Goal: Information Seeking & Learning: Learn about a topic

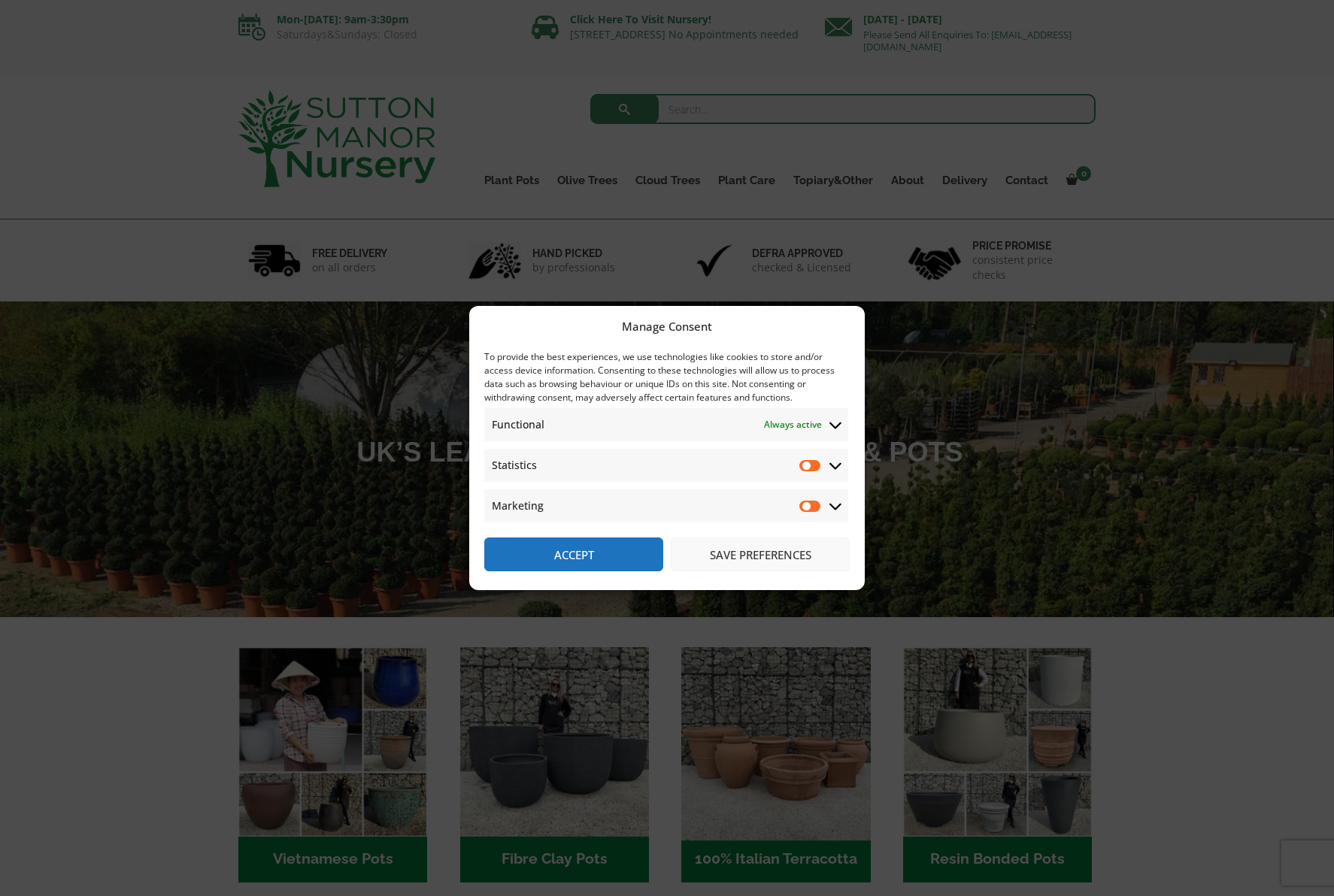
drag, startPoint x: 743, startPoint y: 560, endPoint x: 841, endPoint y: 659, distance: 139.3
click at [743, 560] on button "Save preferences" at bounding box center [760, 554] width 179 height 34
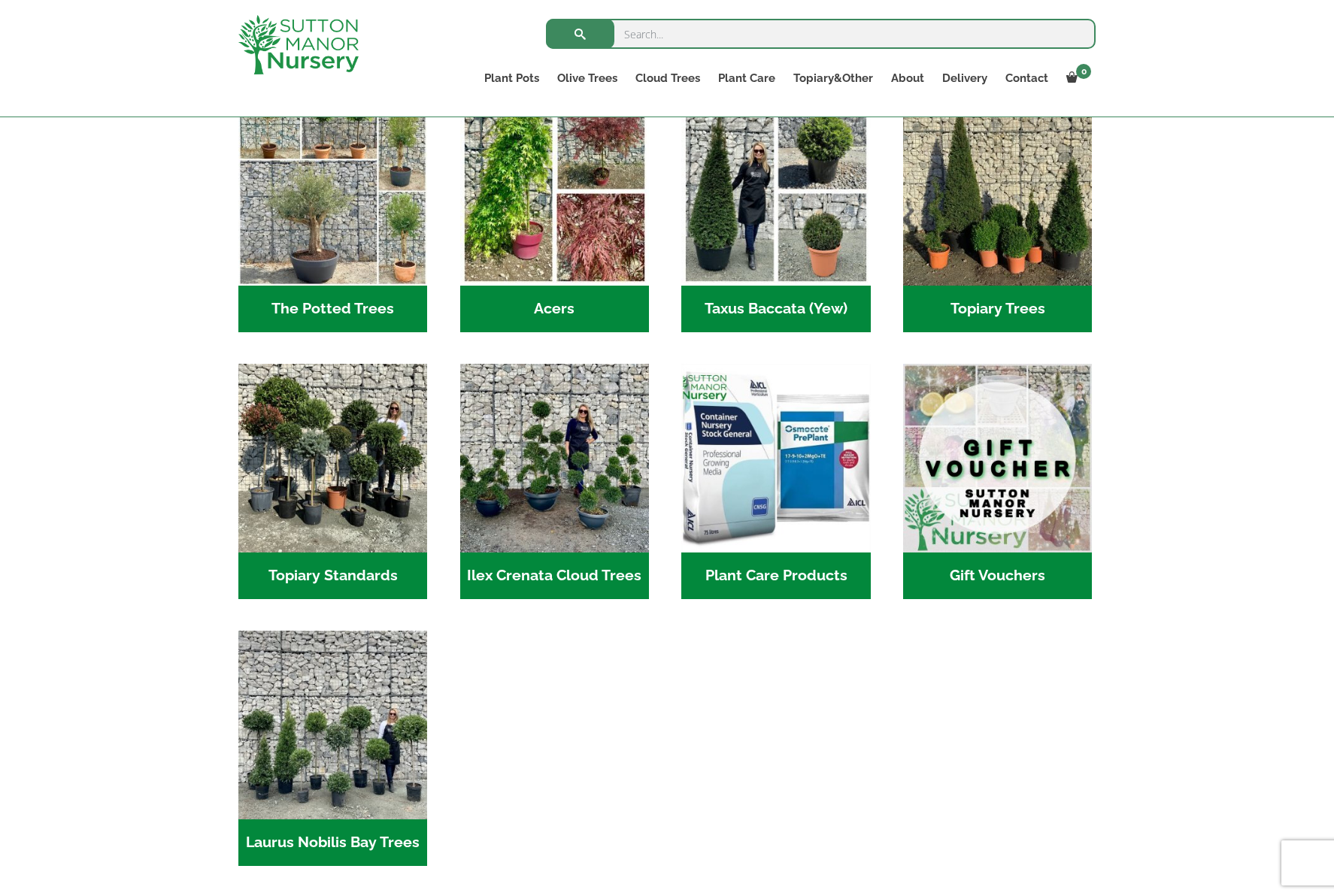
scroll to position [1086, 0]
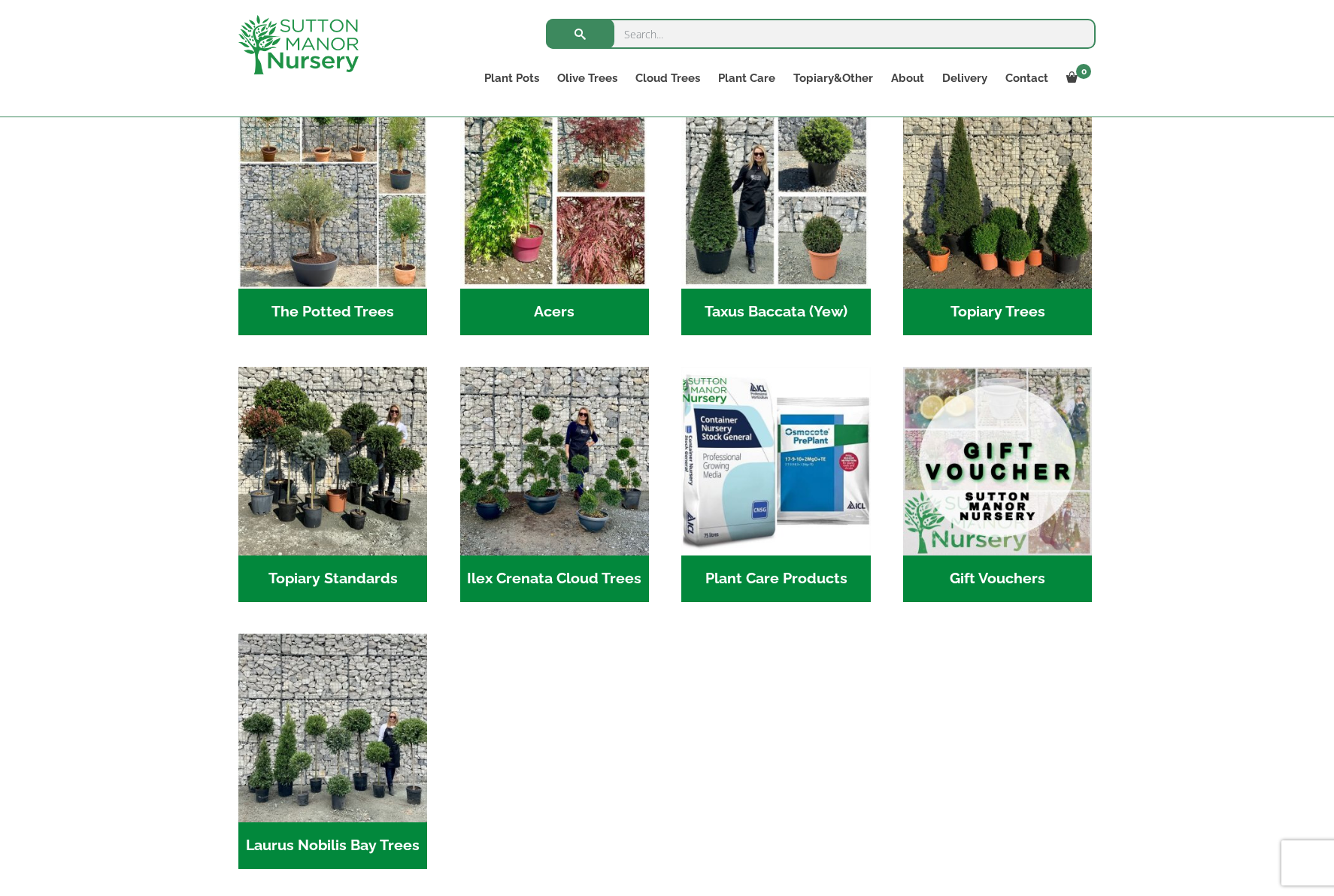
drag, startPoint x: 322, startPoint y: 503, endPoint x: 490, endPoint y: 596, distance: 192.0
click at [323, 504] on img "Visit product category Topiary Standards" at bounding box center [332, 461] width 188 height 188
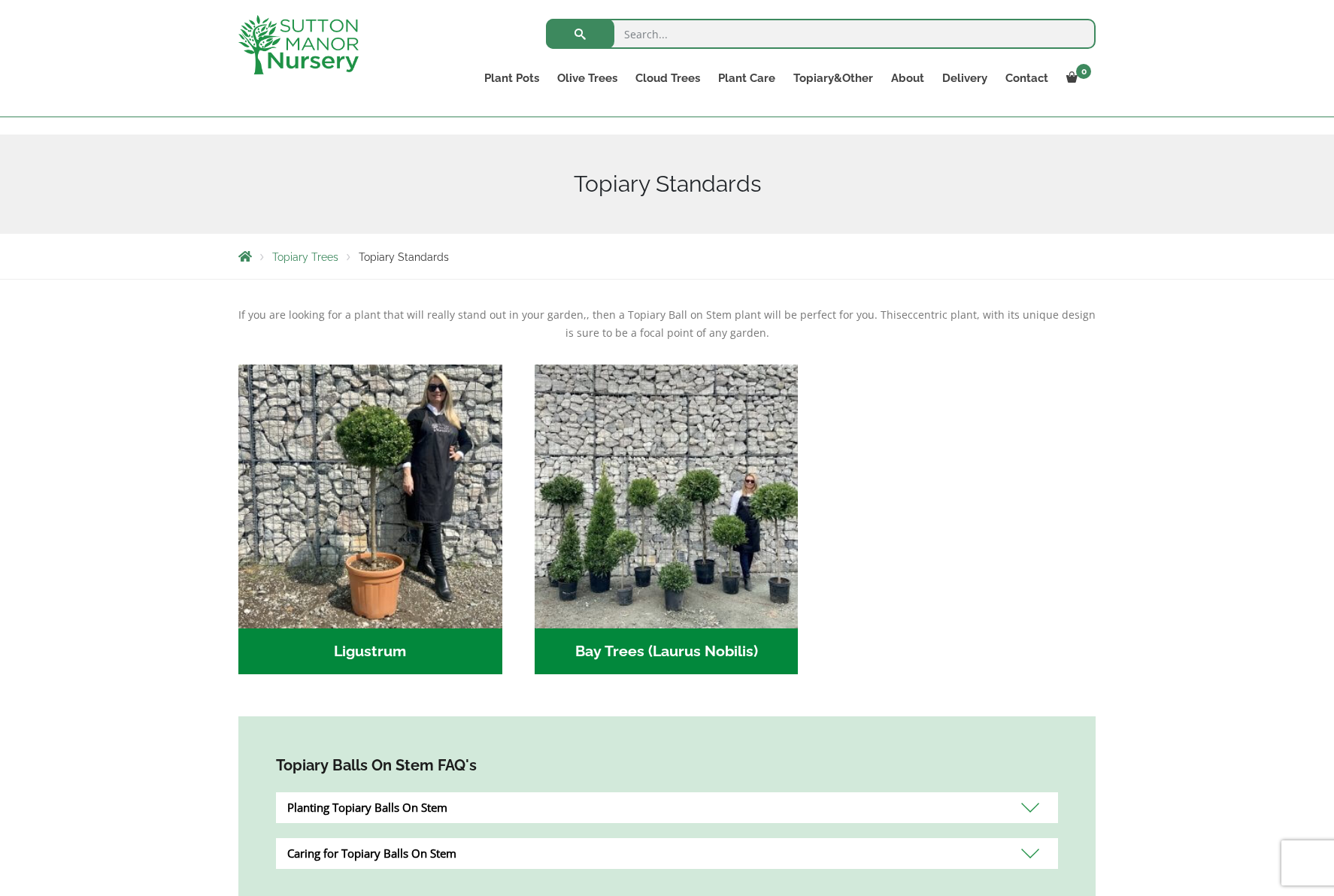
scroll to position [141, 0]
drag, startPoint x: 763, startPoint y: 656, endPoint x: 770, endPoint y: 657, distance: 7.1
click at [764, 656] on h2 "Bay Trees (Laurus Nobilis) (2)" at bounding box center [666, 651] width 264 height 47
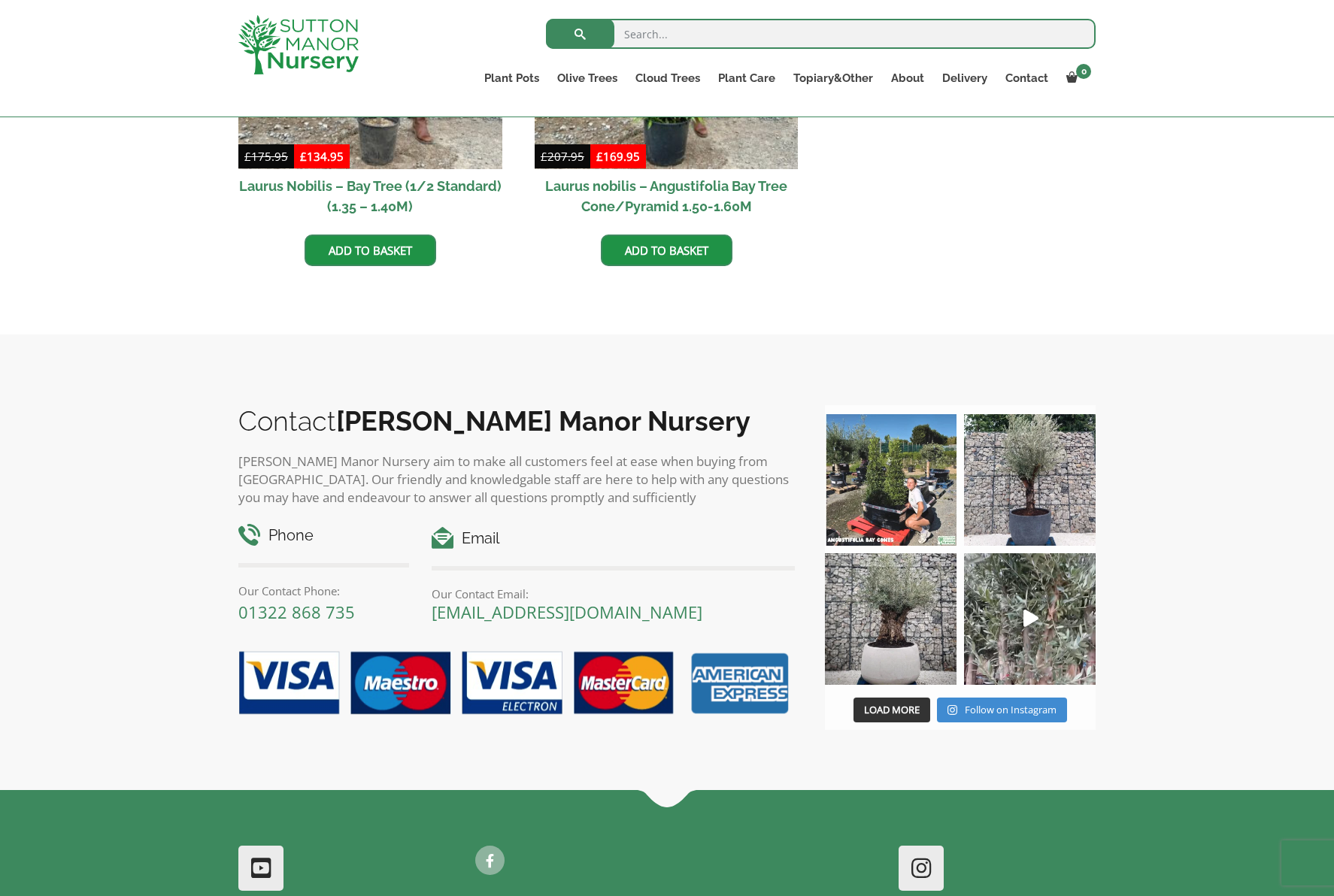
scroll to position [604, 0]
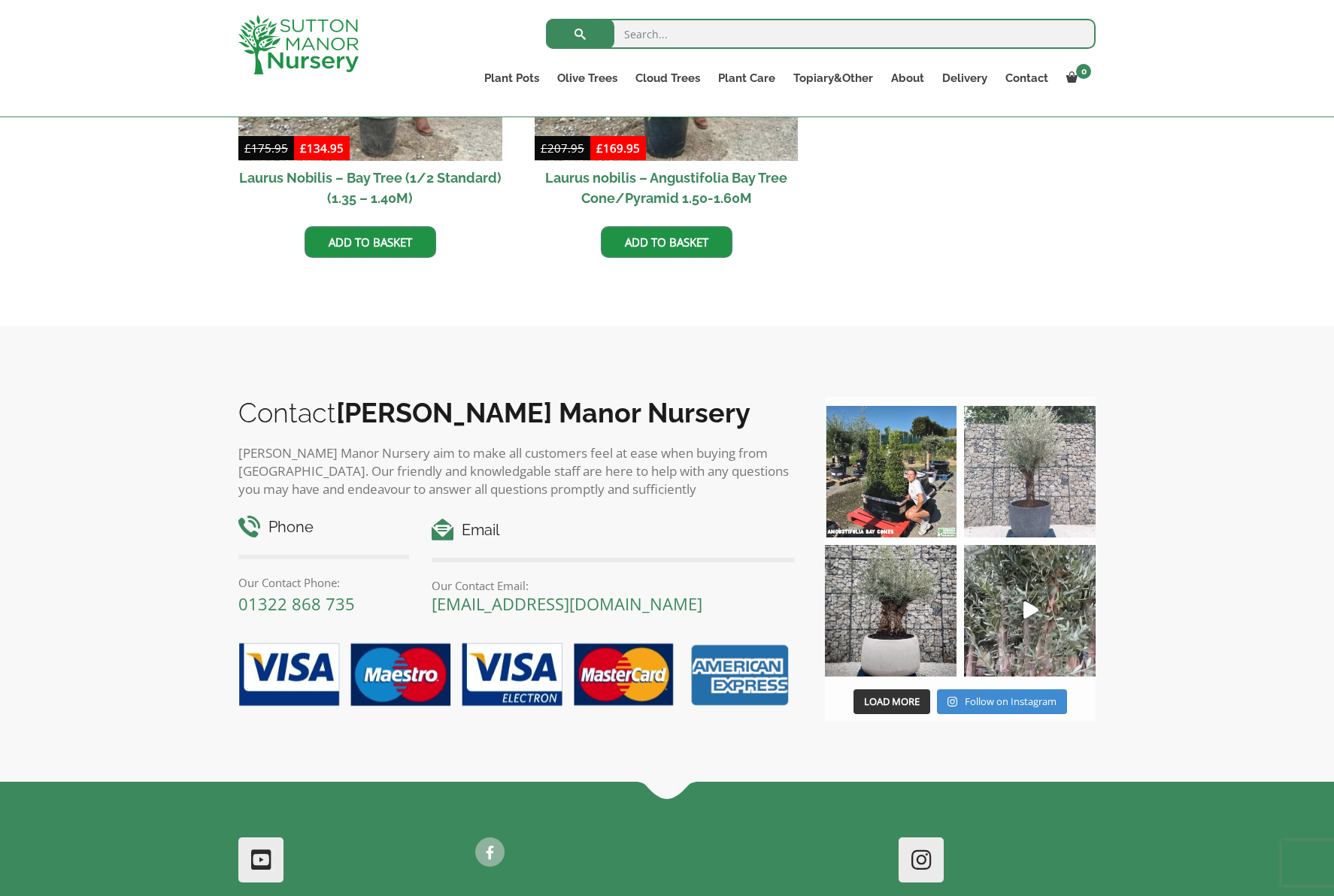
click at [1045, 520] on img at bounding box center [1030, 472] width 132 height 132
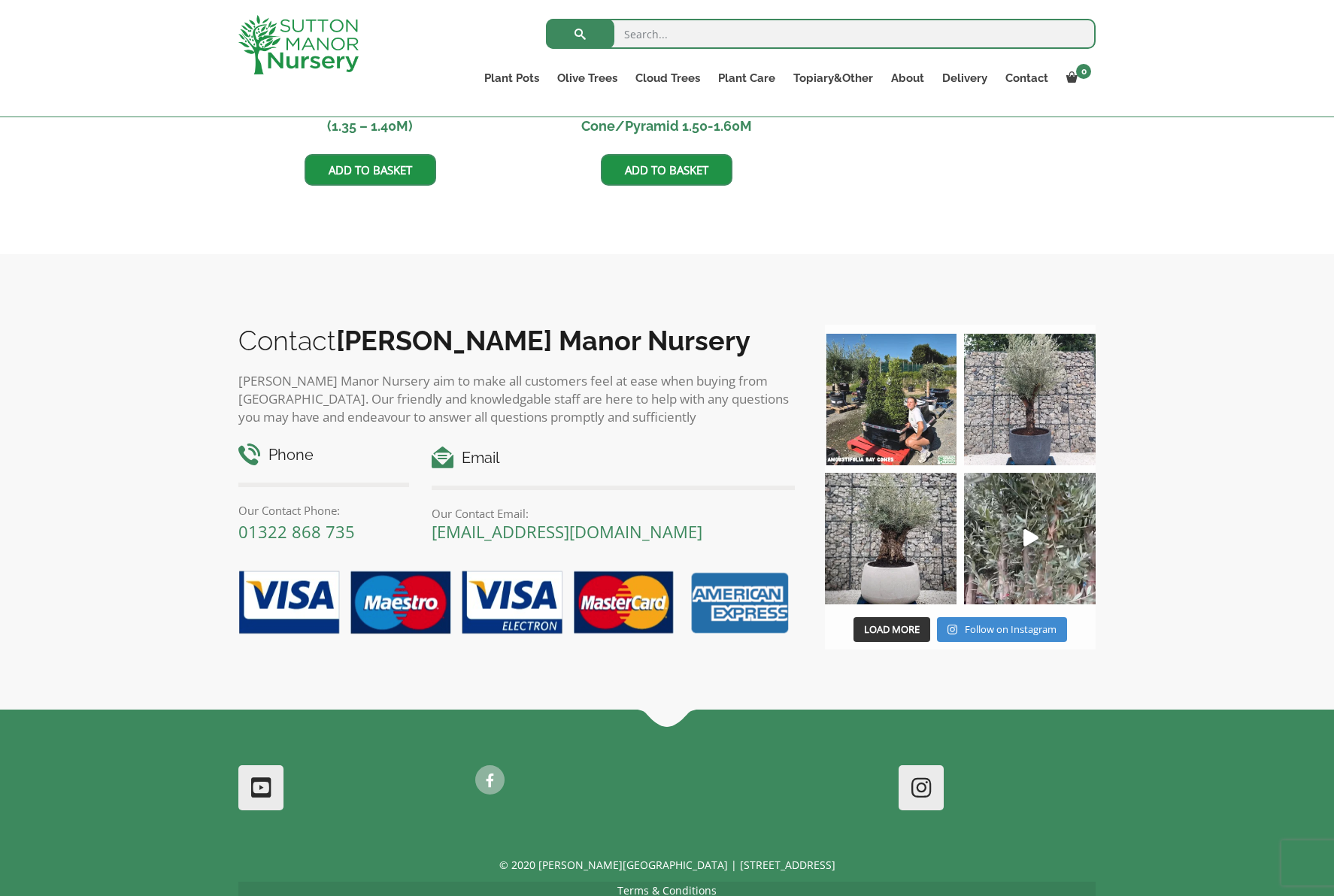
scroll to position [735, 0]
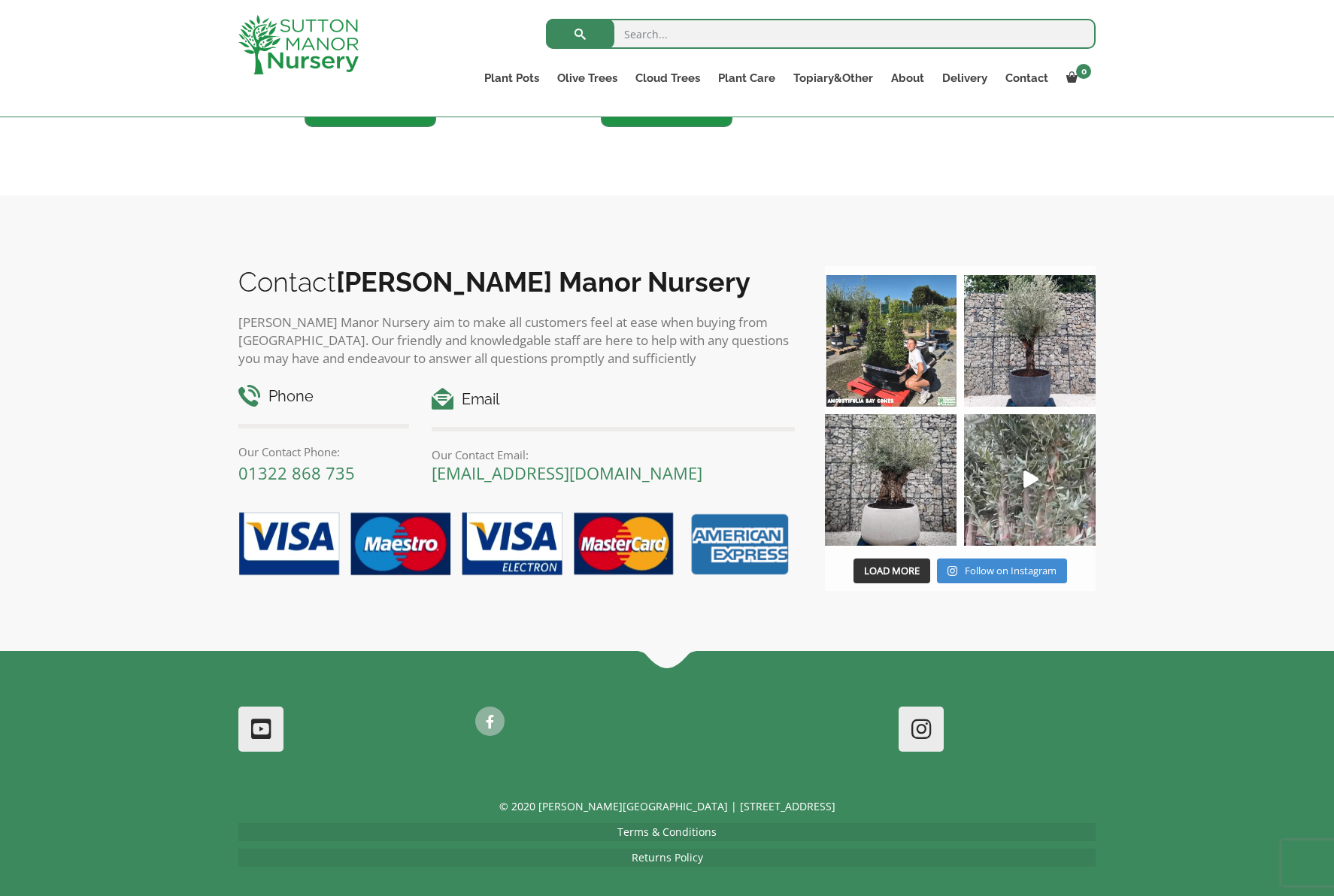
click at [1030, 334] on img at bounding box center [1030, 341] width 132 height 132
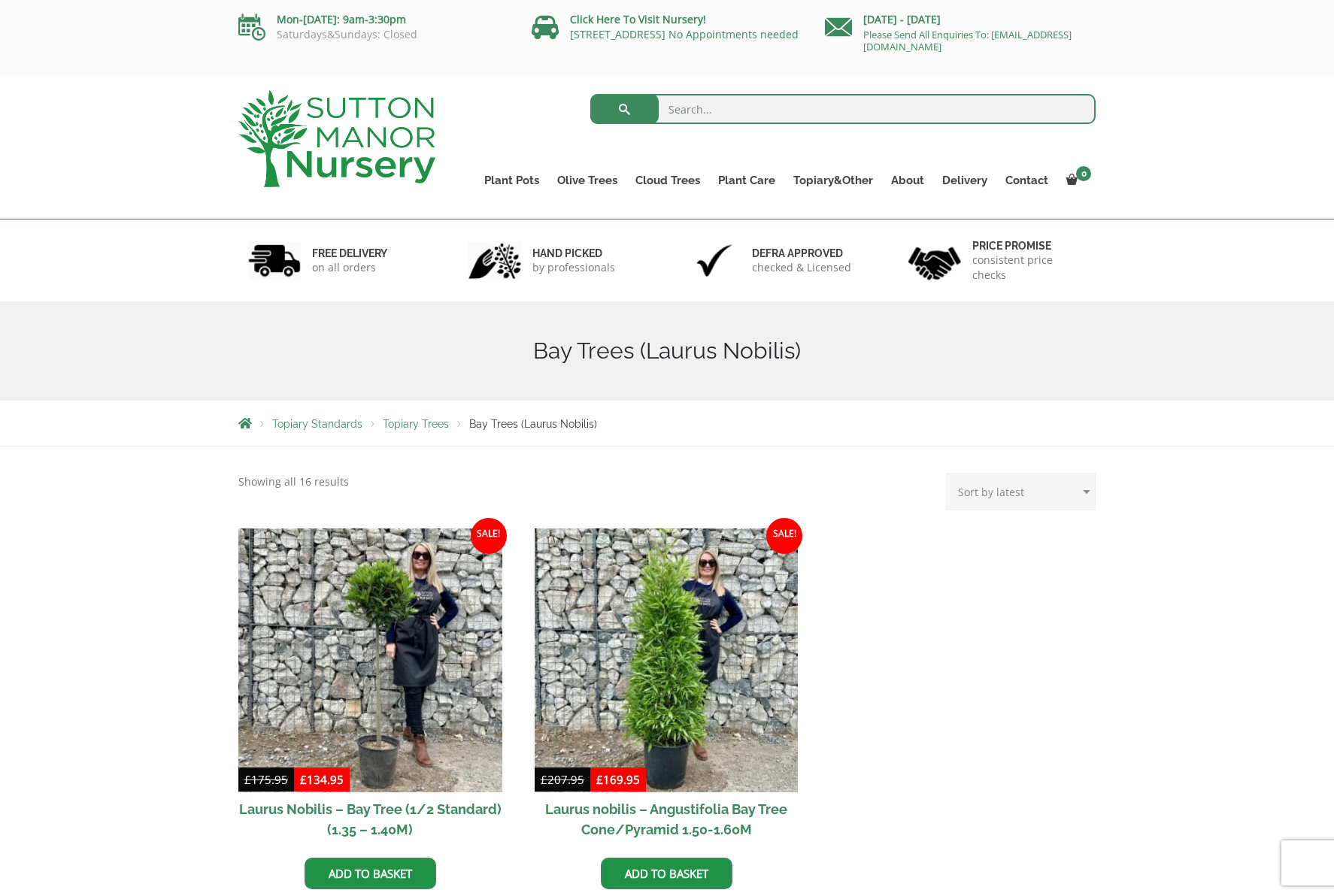
scroll to position [0, 0]
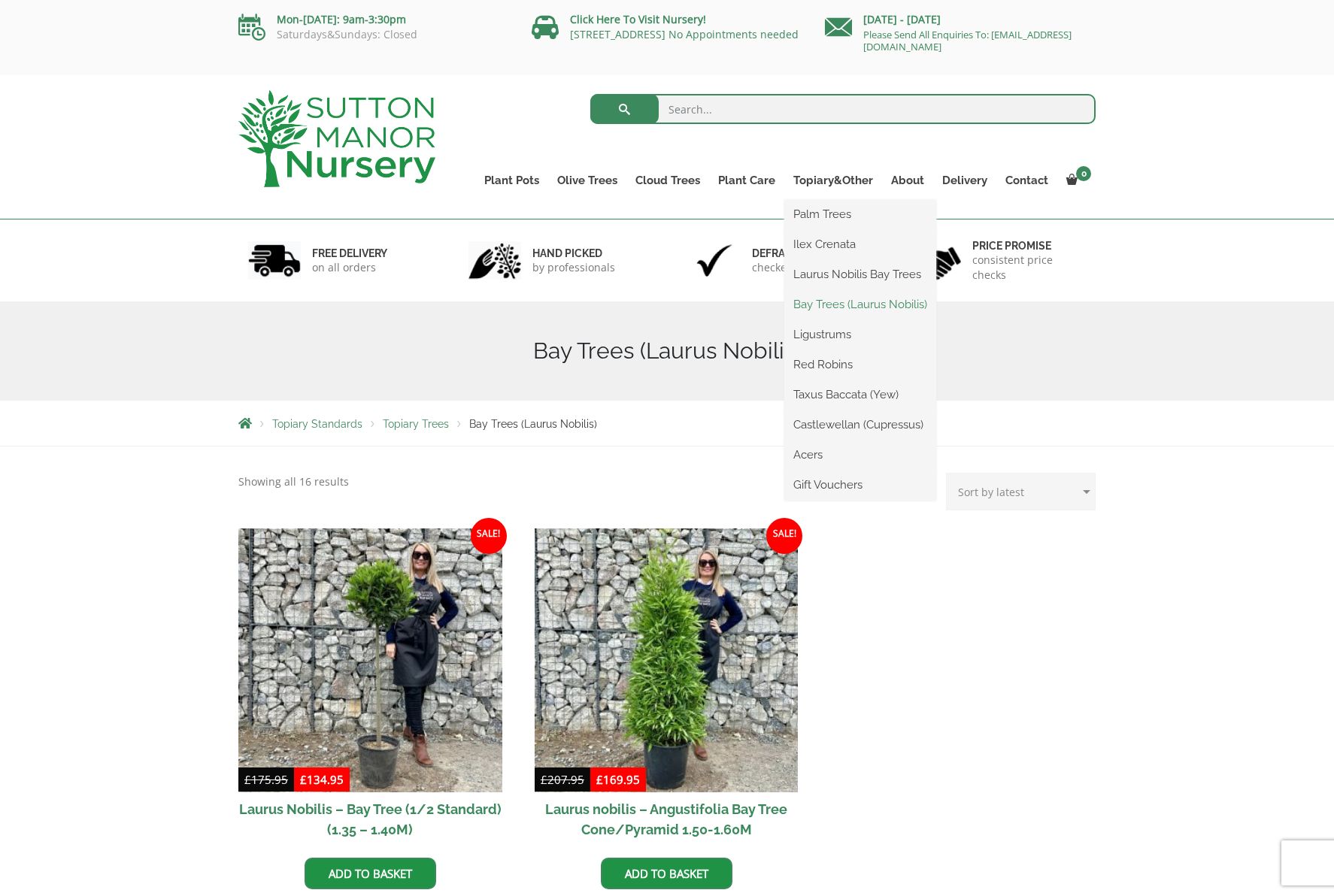
click at [878, 301] on link "Bay Trees (Laurus Nobilis)" at bounding box center [859, 304] width 152 height 22
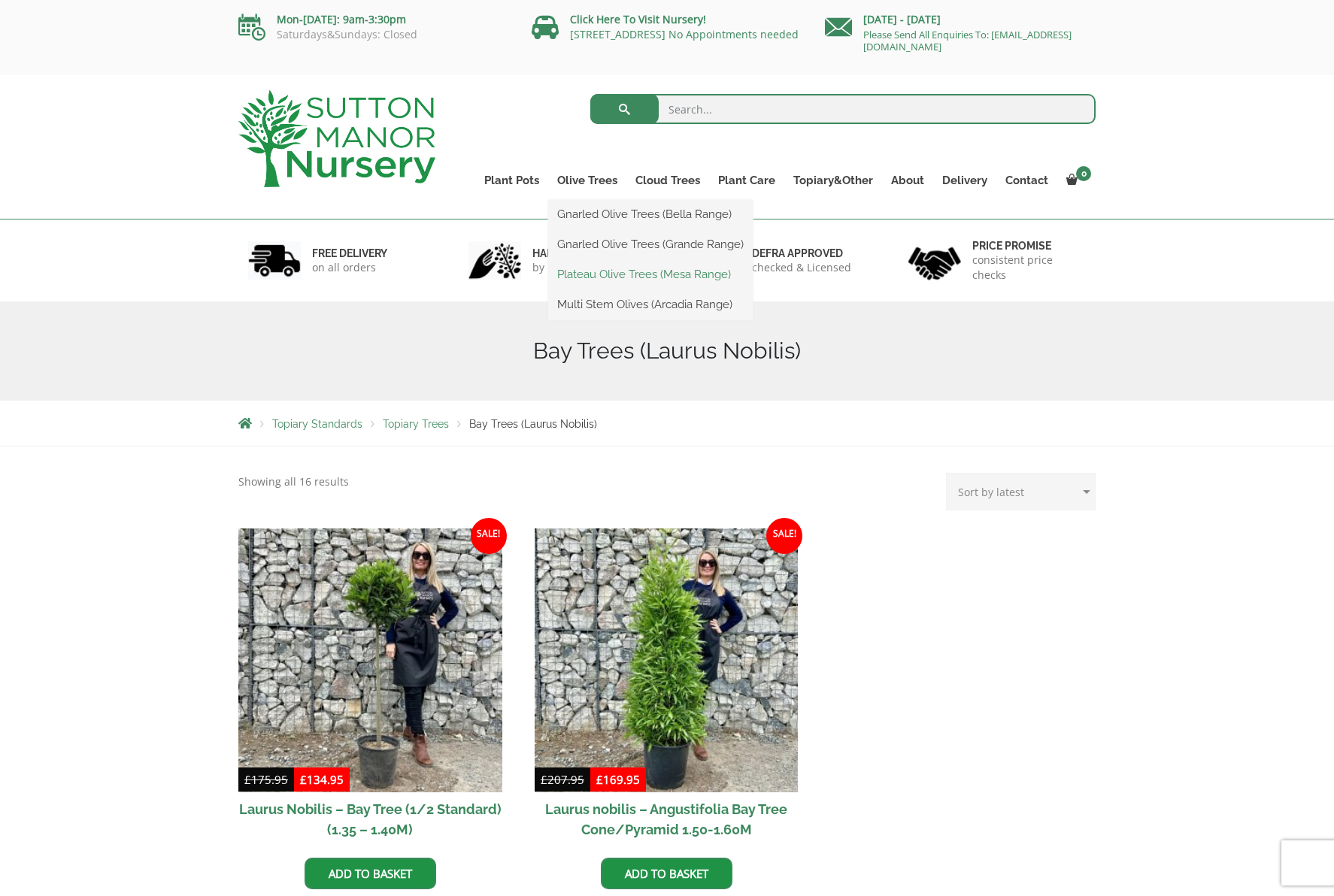
click at [619, 276] on link "Plateau Olive Trees (Mesa Range)" at bounding box center [650, 274] width 204 height 22
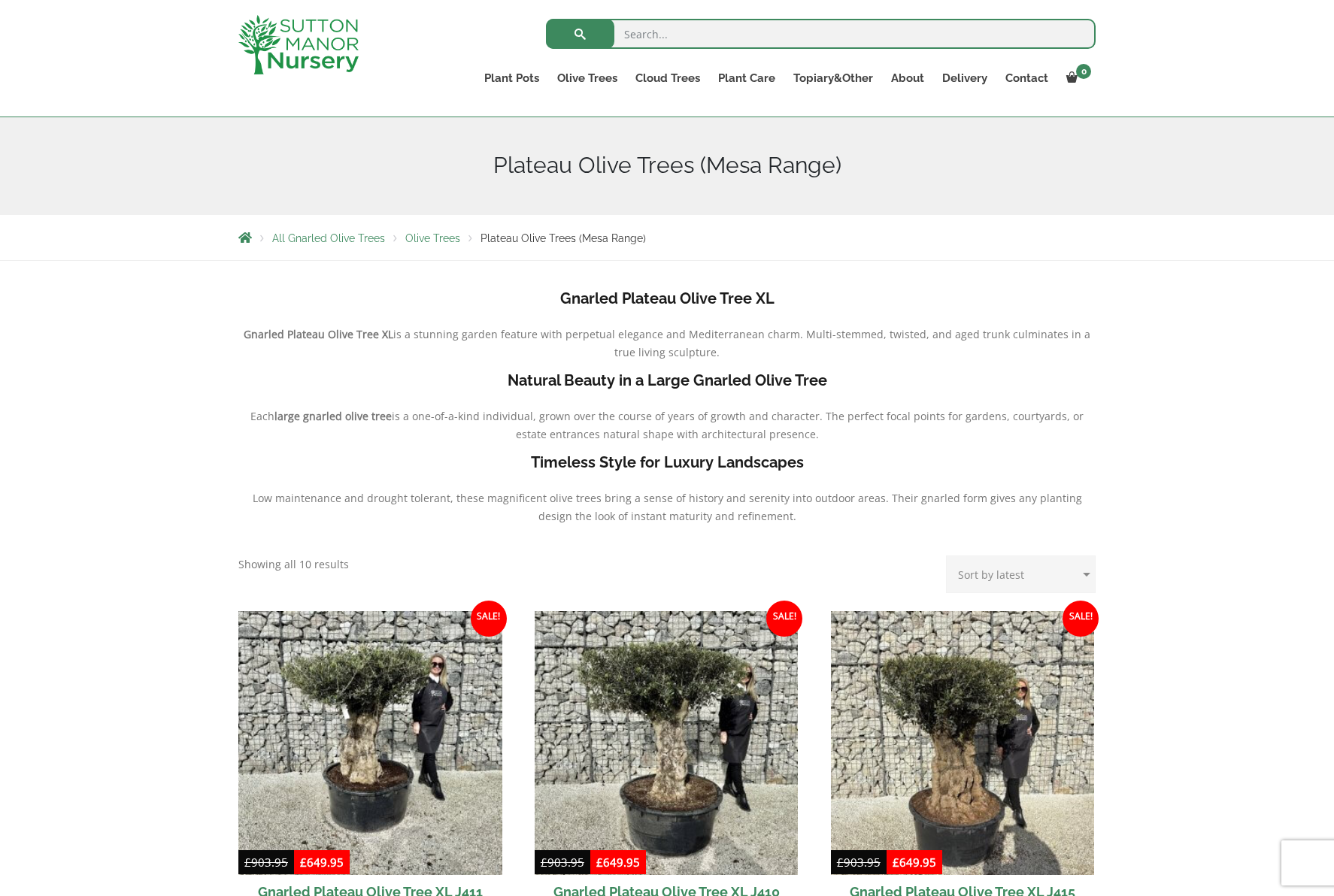
scroll to position [26, 0]
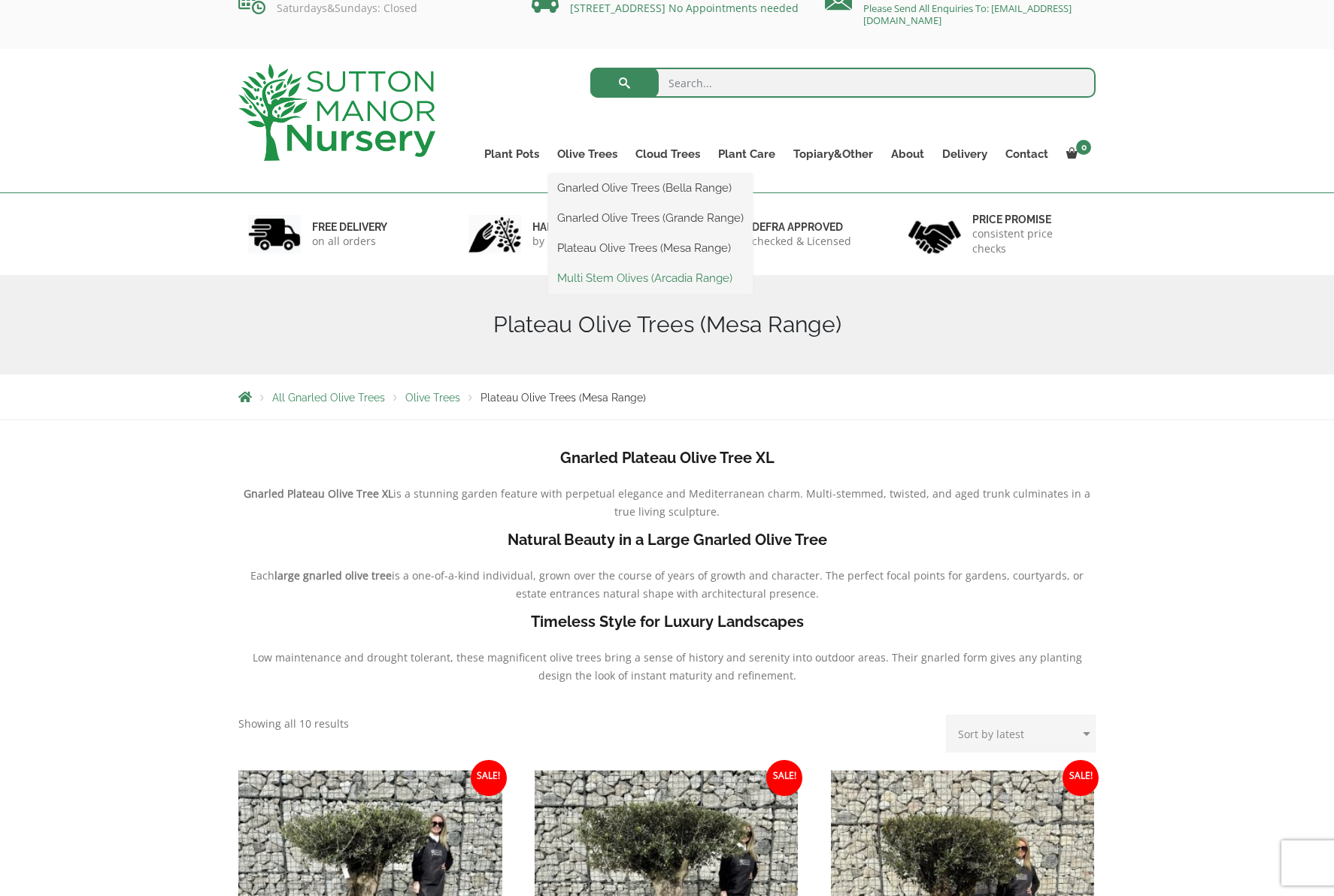
click at [615, 274] on link "Multi Stem Olives (Arcadia Range)" at bounding box center [650, 278] width 204 height 22
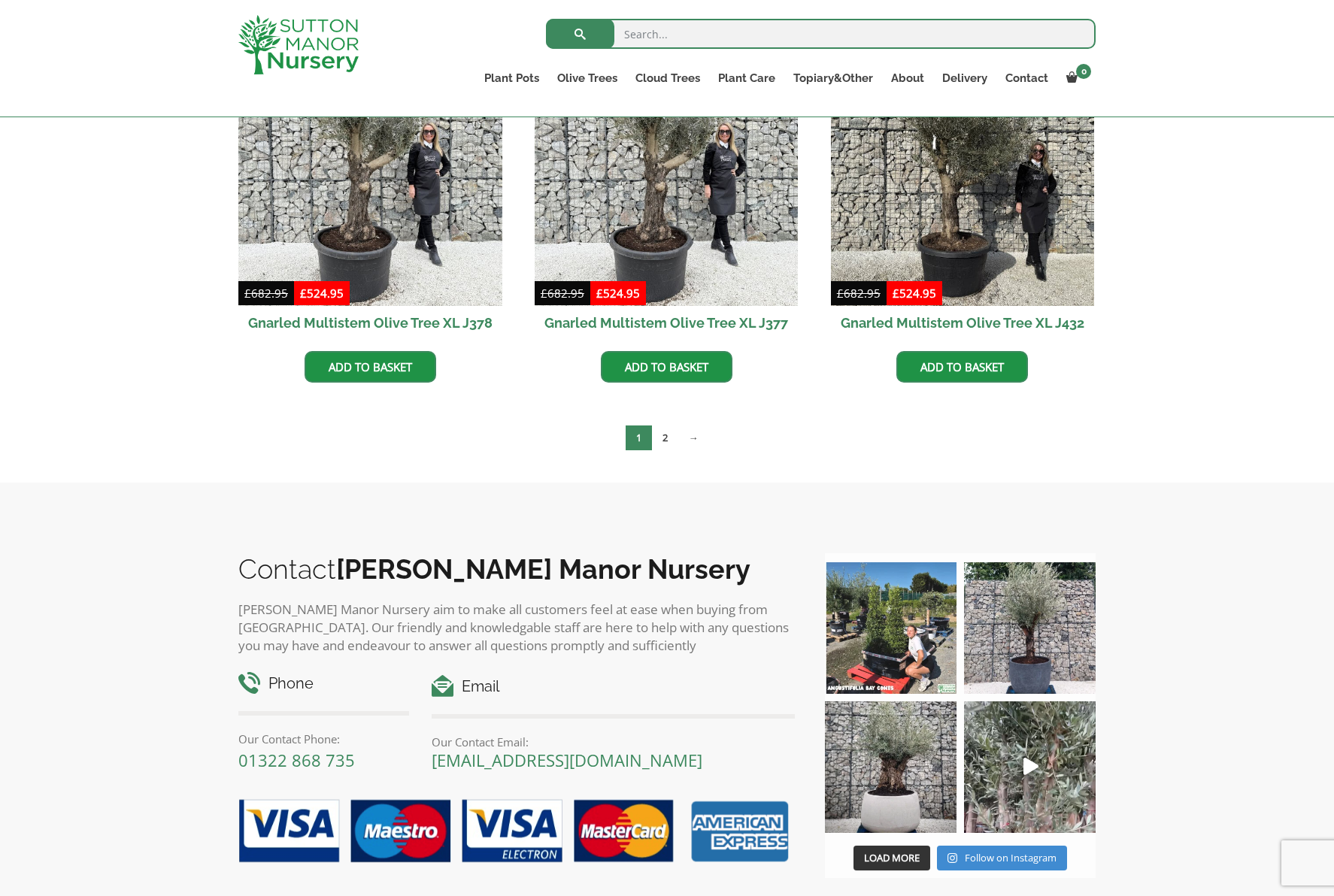
scroll to position [2589, 0]
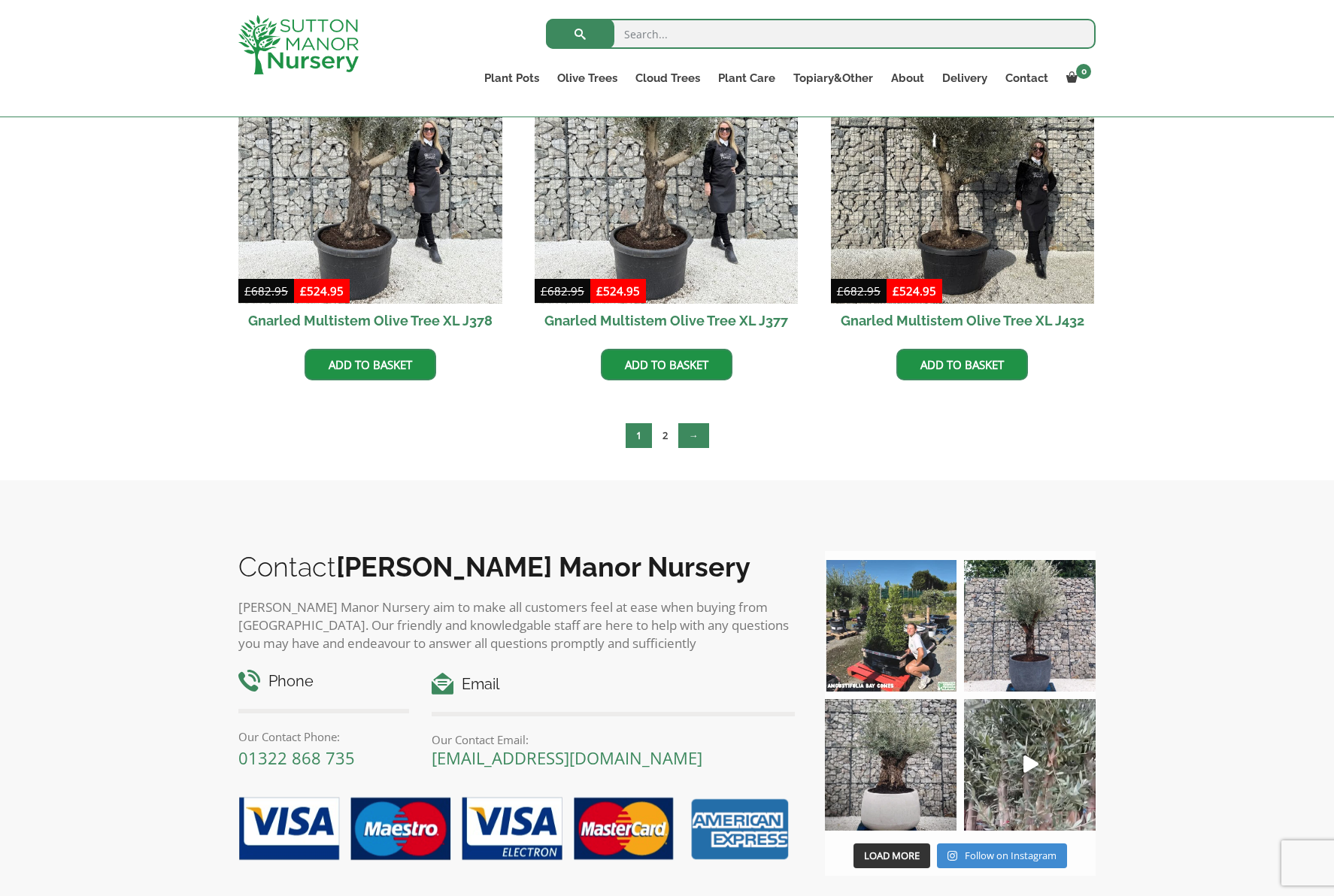
drag, startPoint x: 664, startPoint y: 436, endPoint x: 691, endPoint y: 445, distance: 28.5
click at [664, 436] on link "2" at bounding box center [665, 435] width 26 height 25
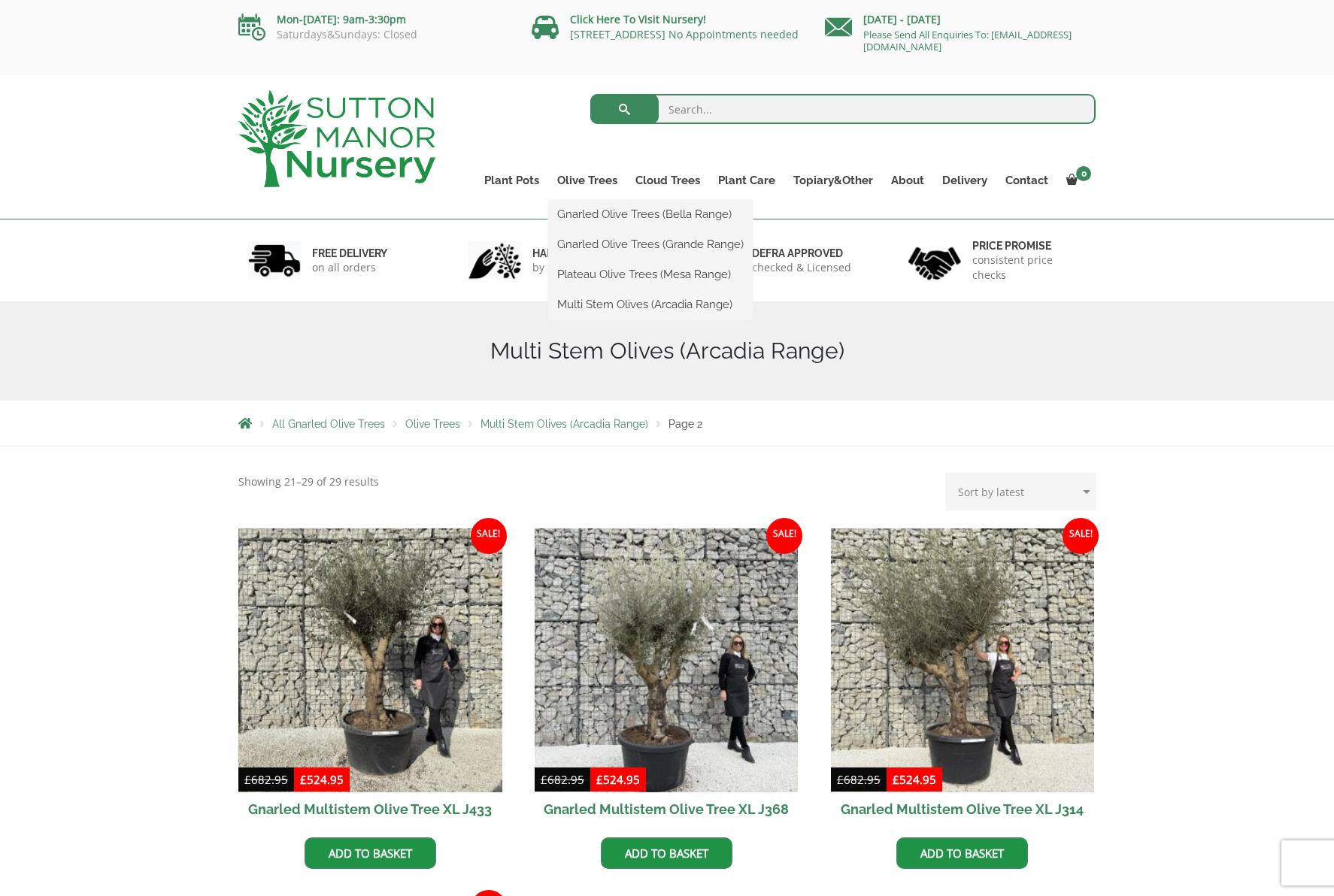
scroll to position [0, 1]
click at [669, 215] on link "Ilex Crenata Cloud Trees" at bounding box center [699, 214] width 145 height 22
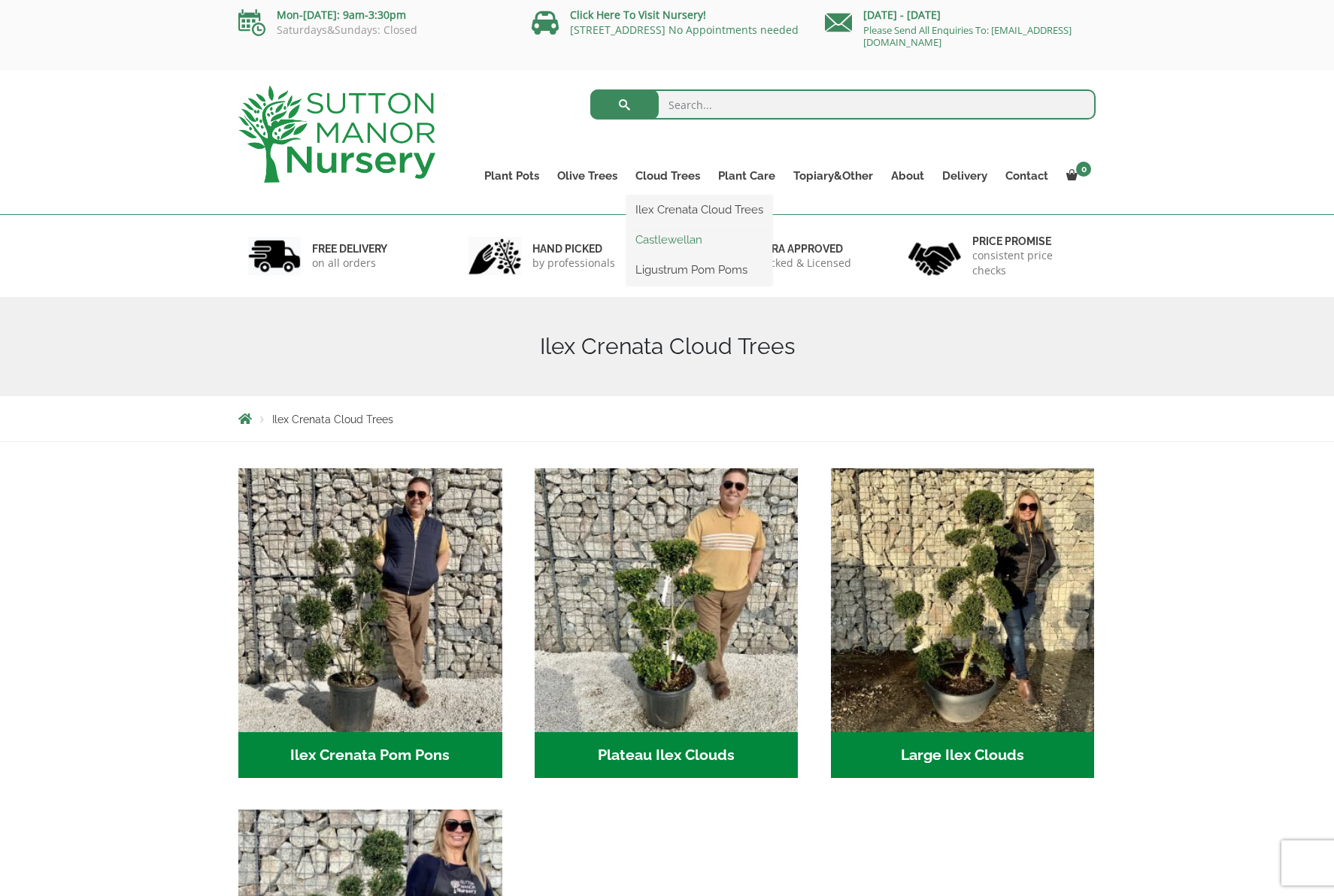
scroll to position [6, 1]
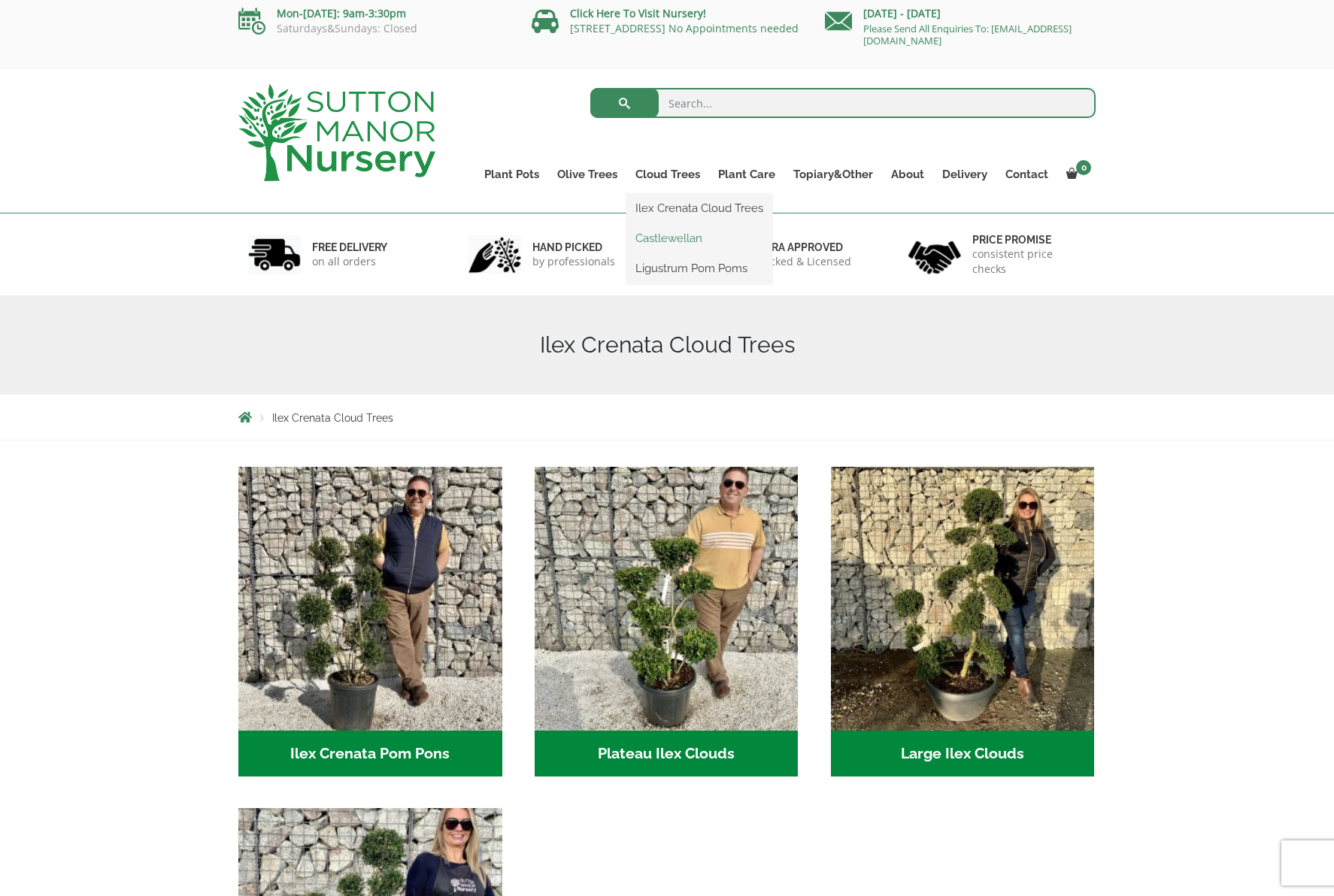
click at [681, 242] on link "Castlewellan" at bounding box center [699, 239] width 145 height 22
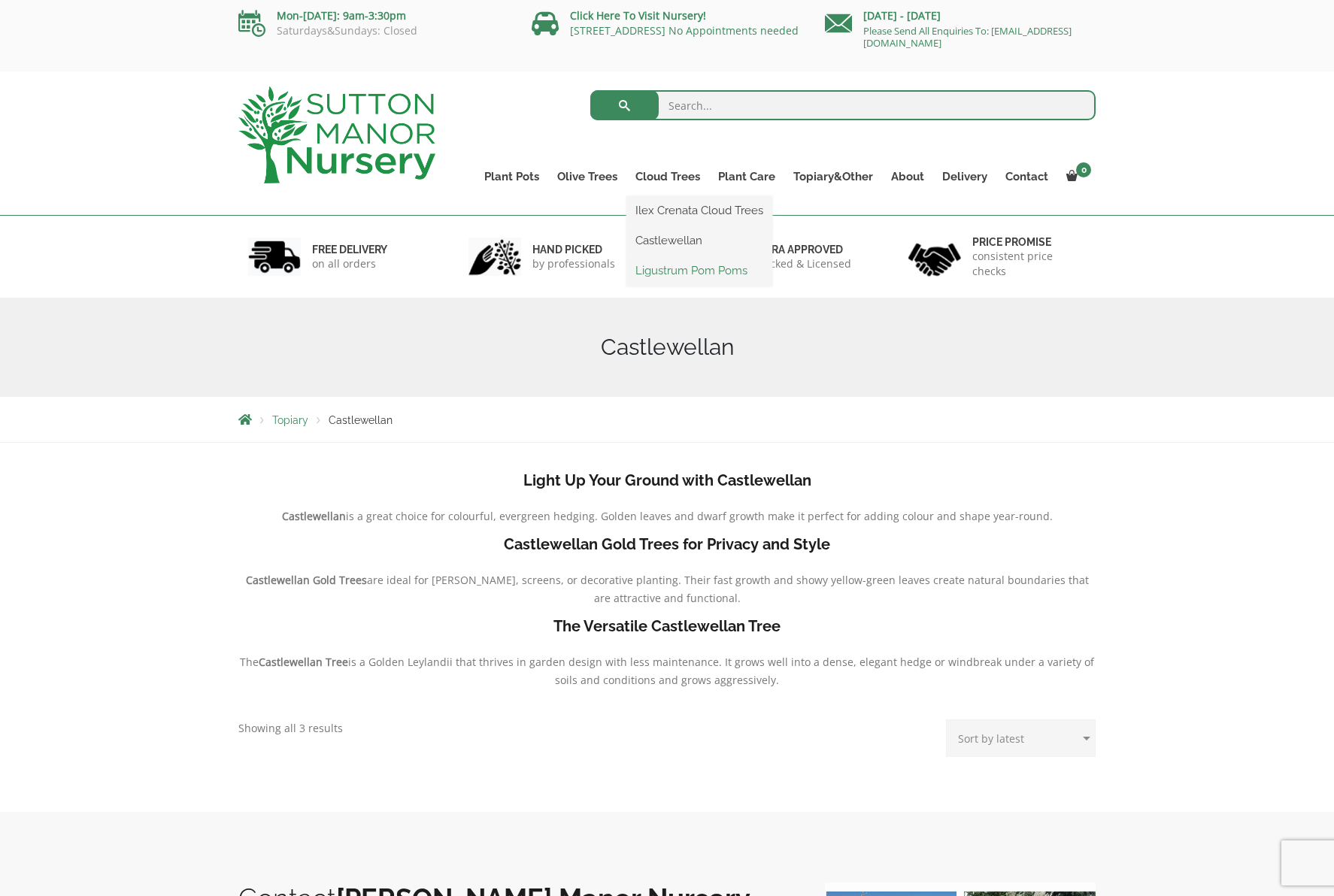
scroll to position [6, 1]
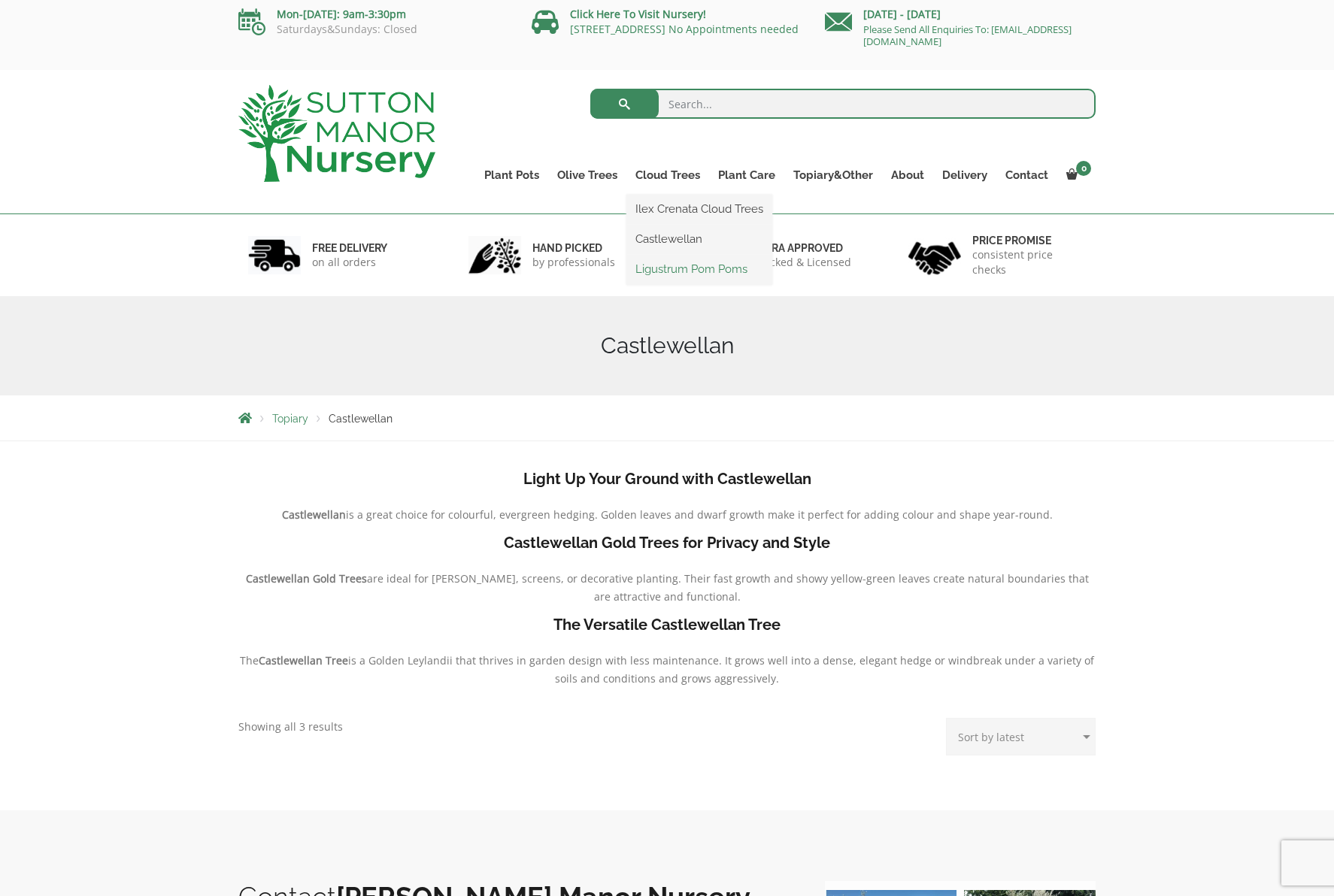
click at [672, 270] on link "Ligustrum Pom Poms" at bounding box center [699, 269] width 145 height 22
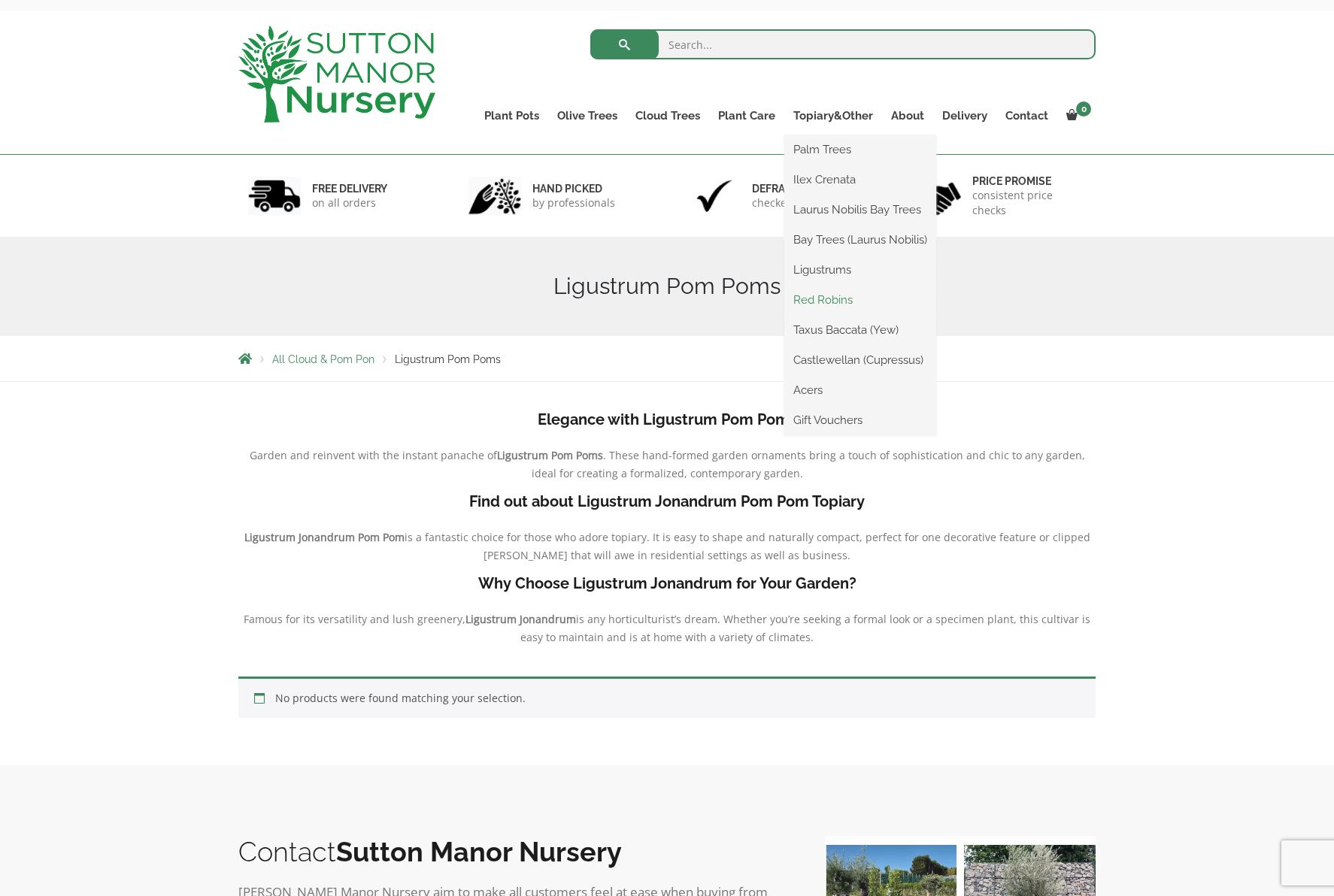
scroll to position [68, 0]
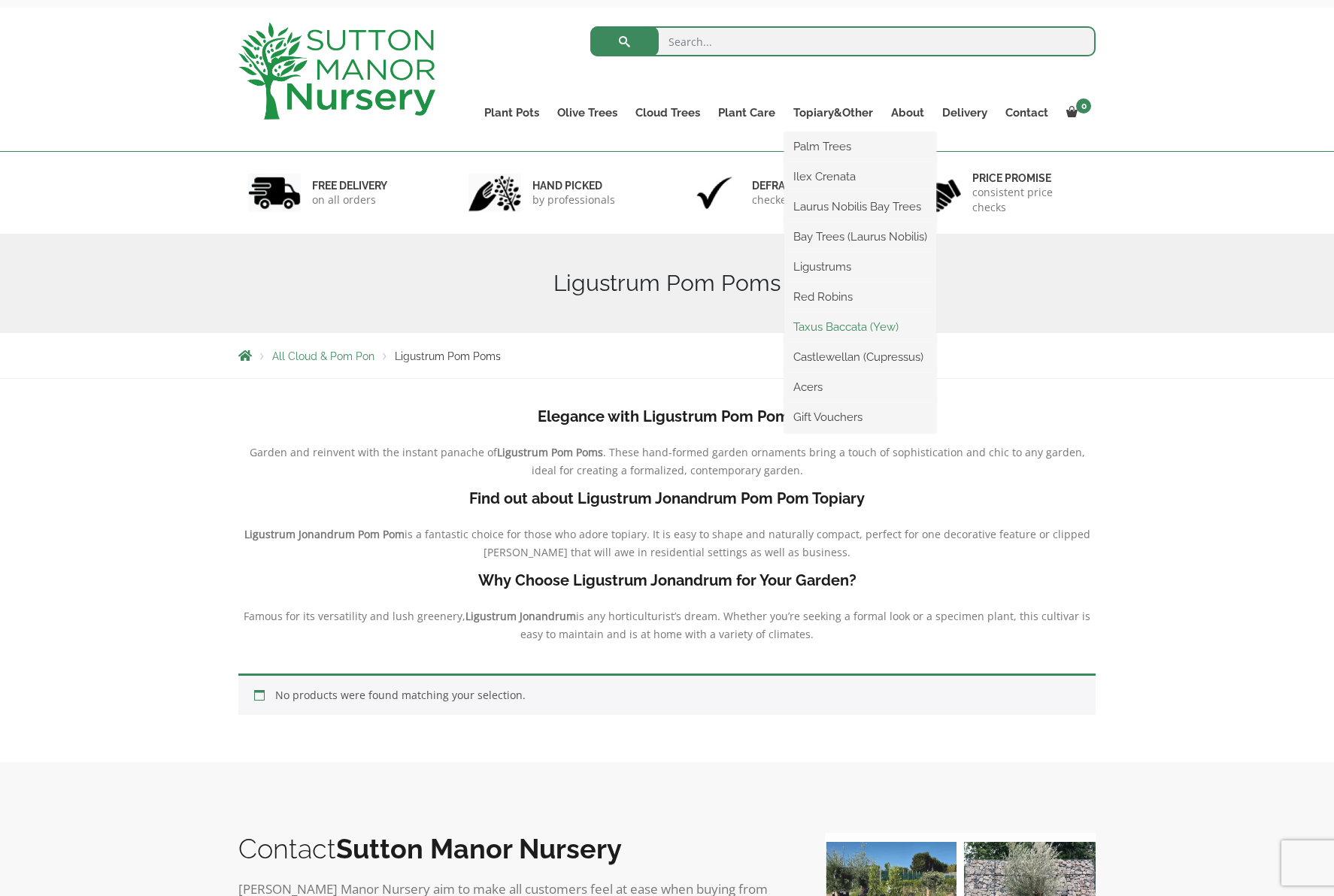
click at [854, 325] on link "Taxus Baccata (Yew)" at bounding box center [859, 327] width 152 height 22
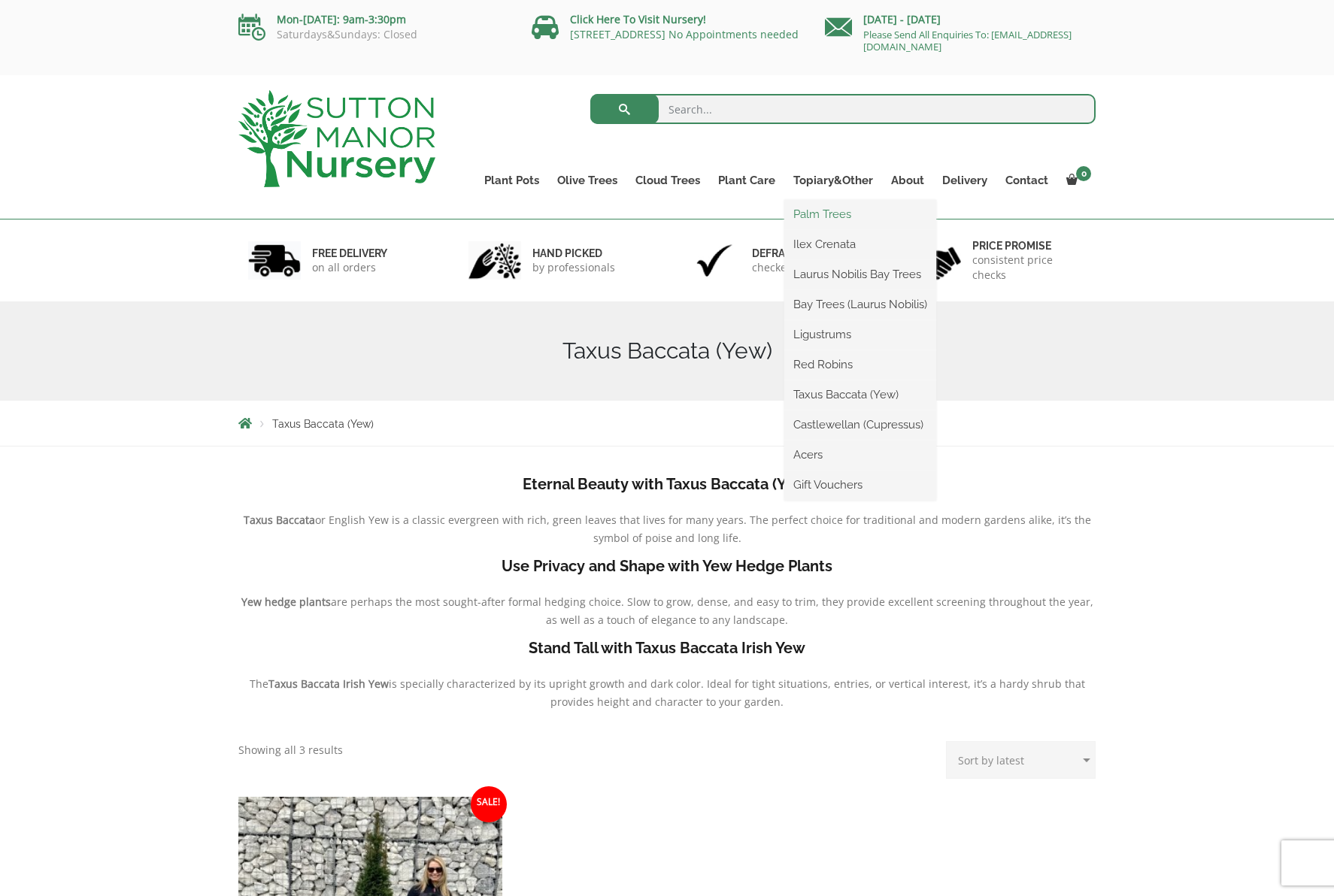
click at [833, 215] on link "Palm Trees" at bounding box center [859, 214] width 152 height 22
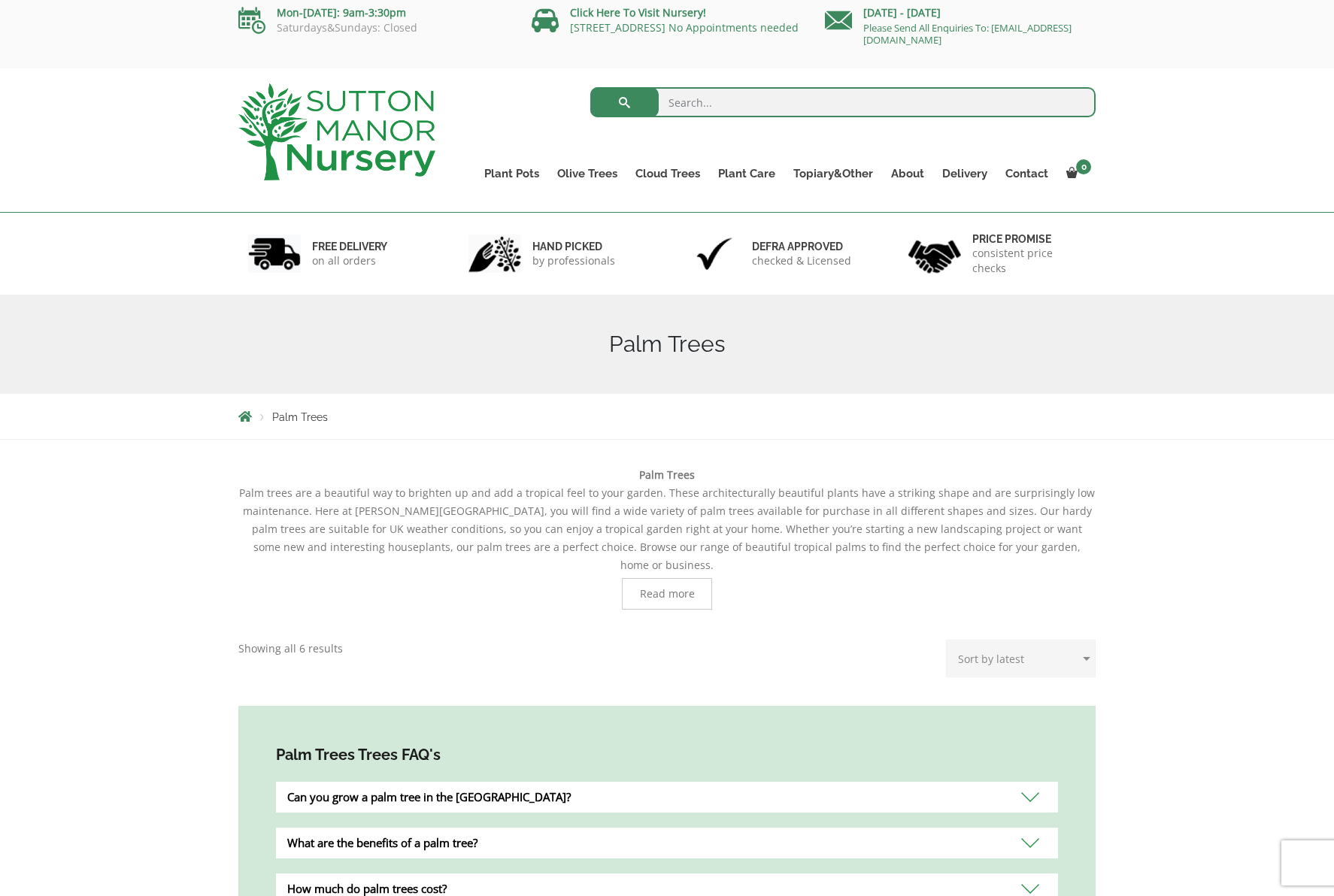
scroll to position [8, 0]
